Goal: Navigation & Orientation: Find specific page/section

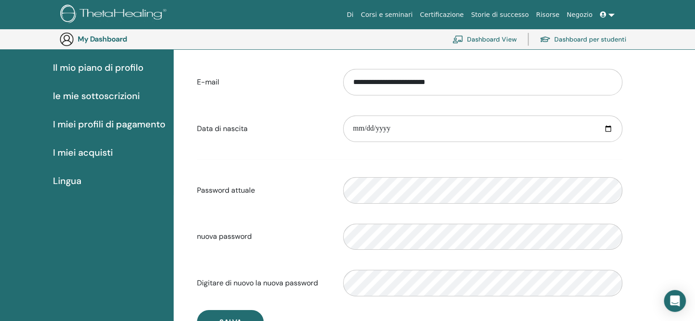
scroll to position [66, 0]
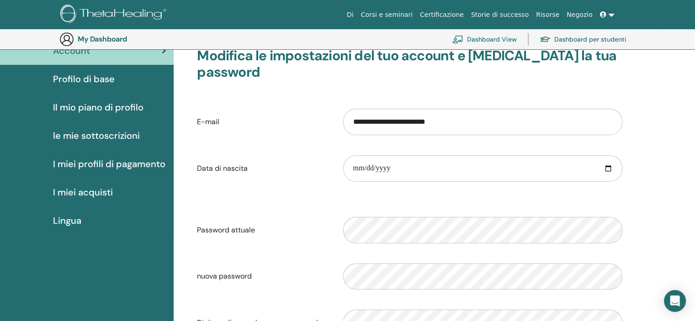
click at [112, 137] on span "le mie sottoscrizioni" at bounding box center [96, 136] width 87 height 14
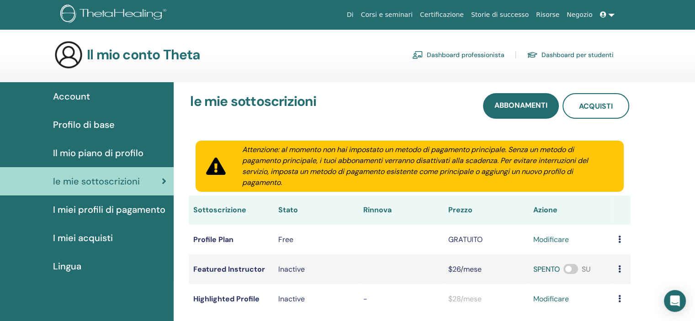
click at [566, 53] on link "Dashboard per studenti" at bounding box center [570, 54] width 87 height 15
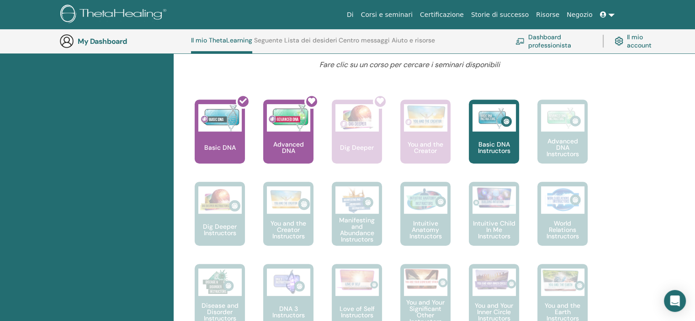
scroll to position [252, 0]
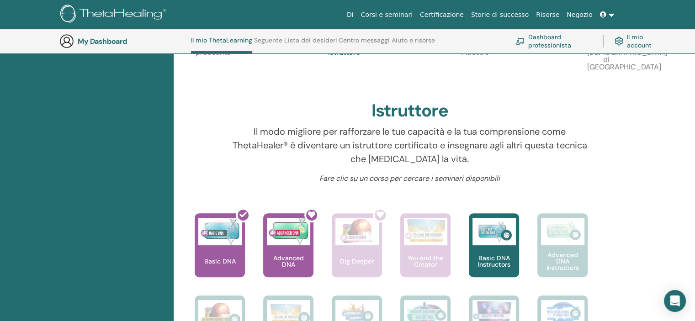
click at [75, 42] on div "My Dashboard Il mio ThetaLearning Seguente Lista dei desideri Centro messaggi A…" at bounding box center [354, 41] width 590 height 24
